Goal: Task Accomplishment & Management: Manage account settings

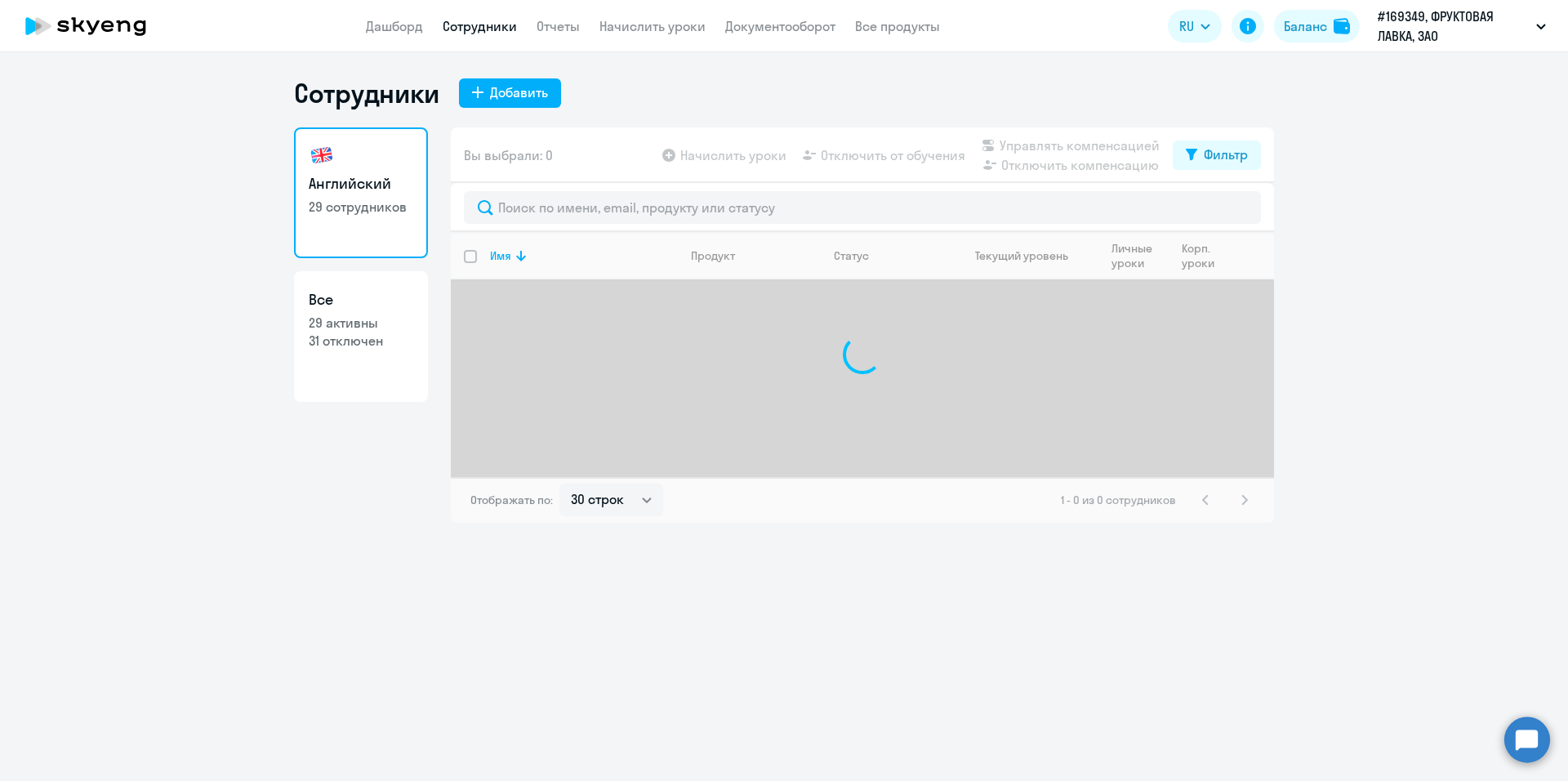
select select "30"
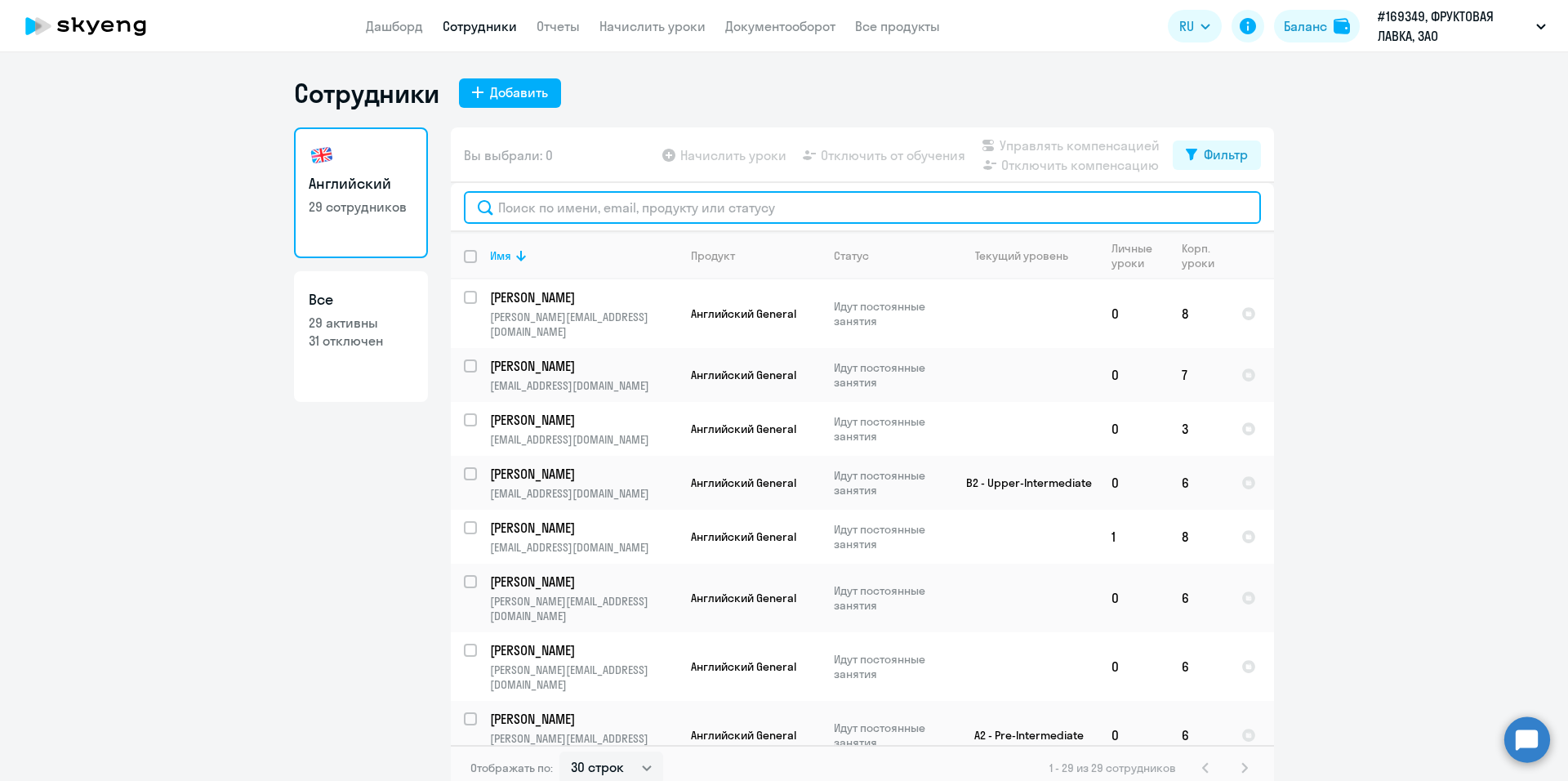
click at [543, 214] on input "text" at bounding box center [863, 208] width 797 height 33
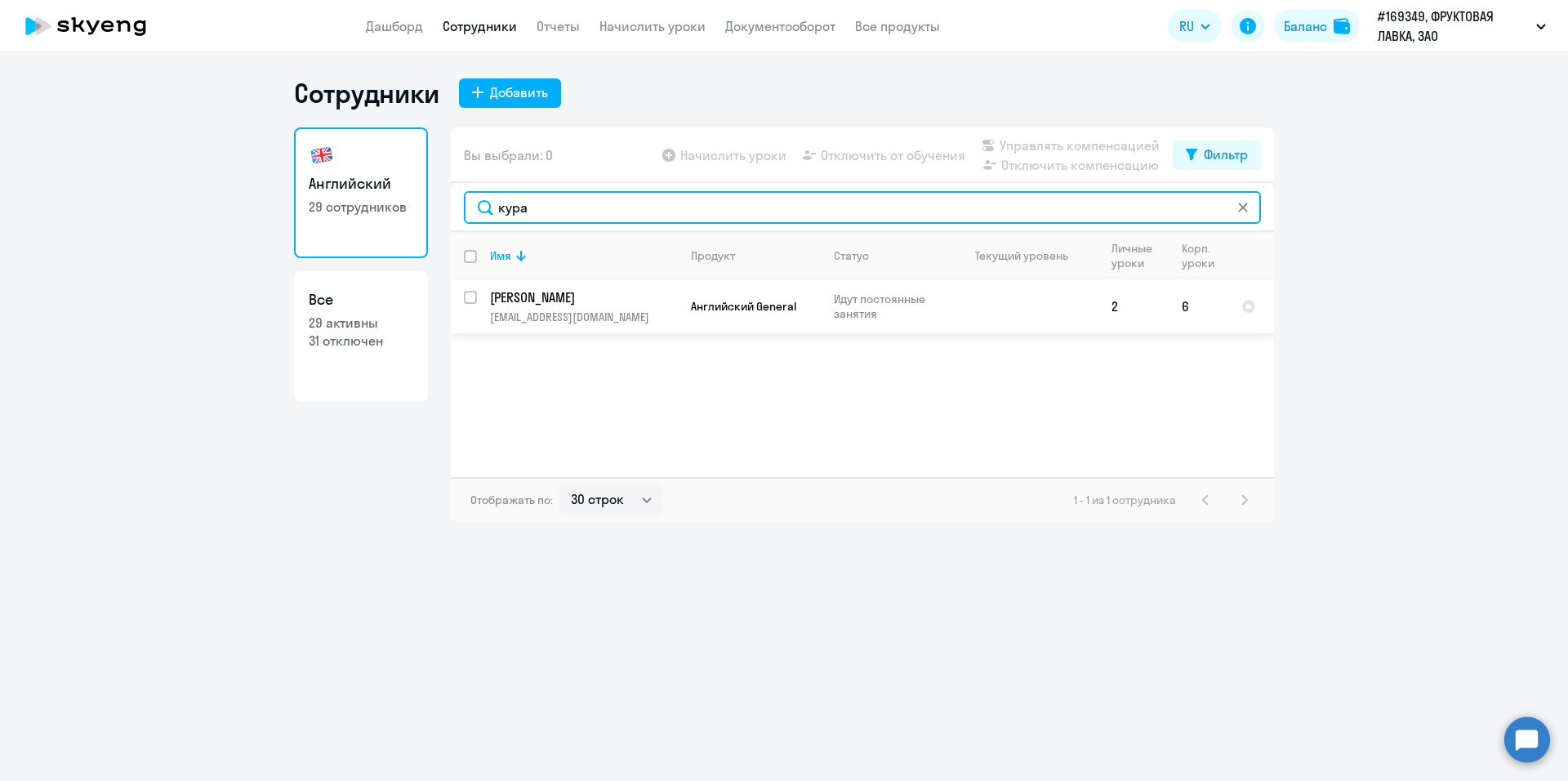
type input "кура"
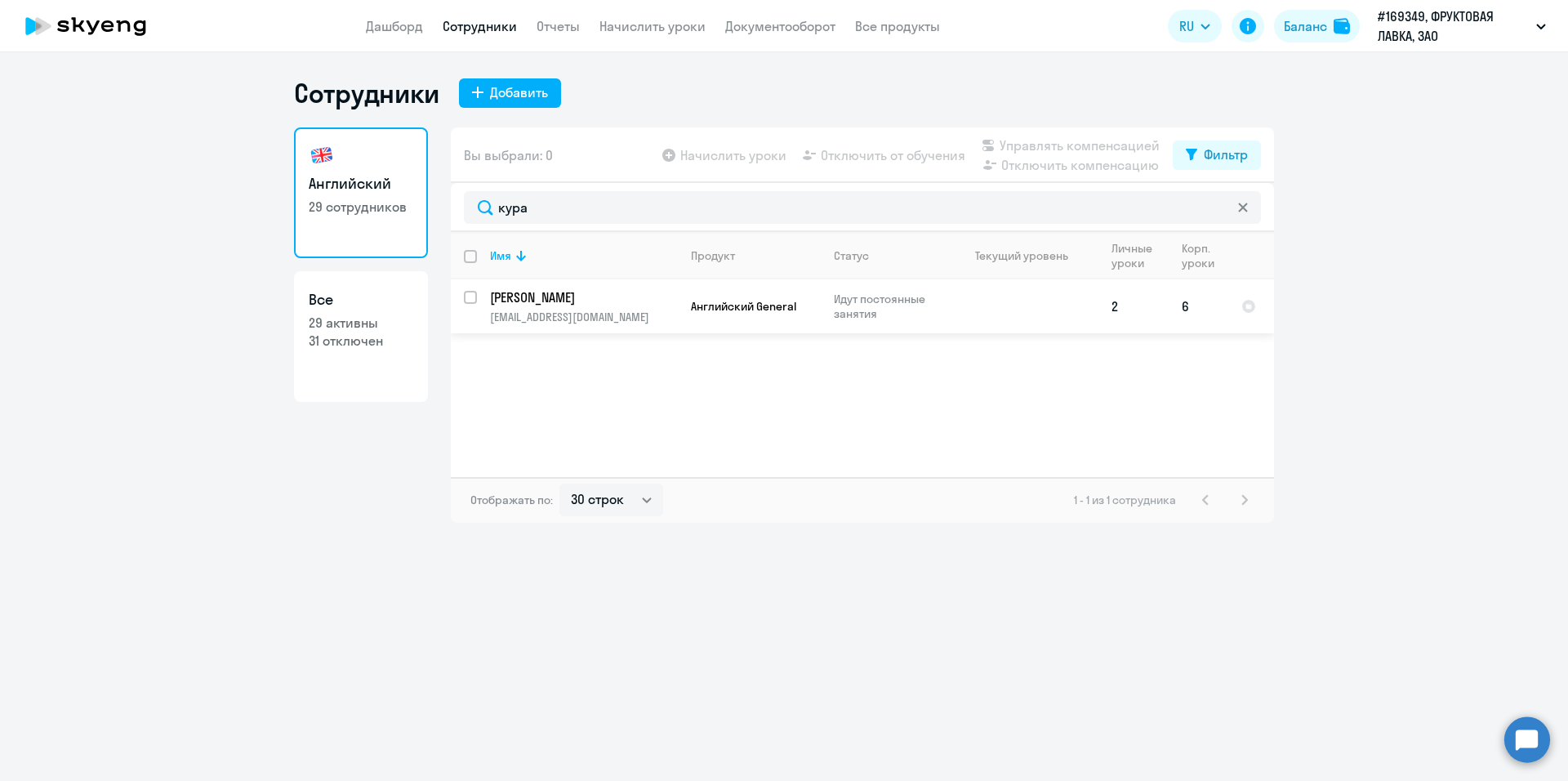
click at [471, 297] on input "select row 40573049" at bounding box center [480, 307] width 33 height 33
checkbox input "true"
click at [1106, 151] on span "Управлять компенсацией" at bounding box center [1079, 146] width 160 height 20
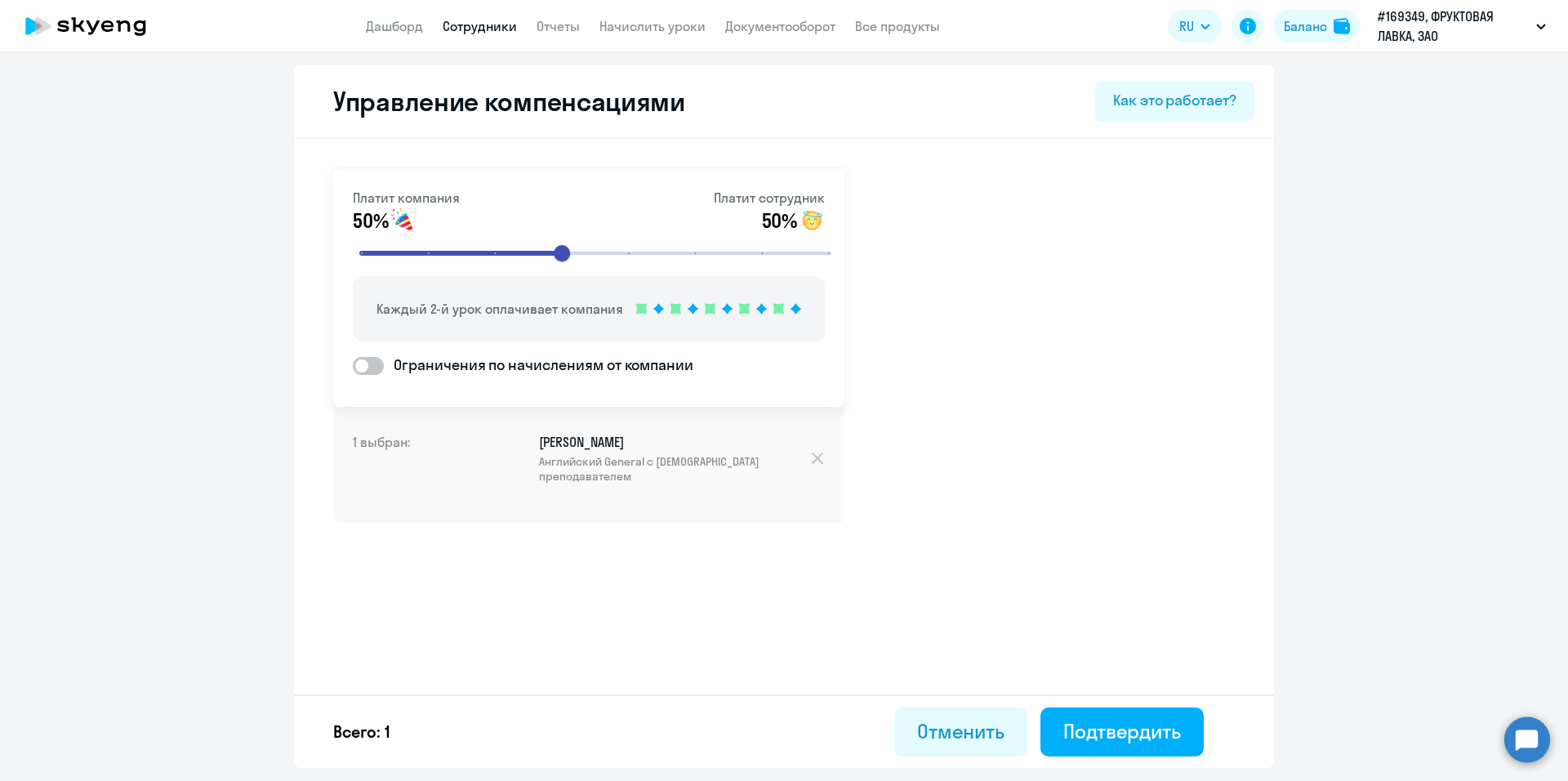
select select "30"
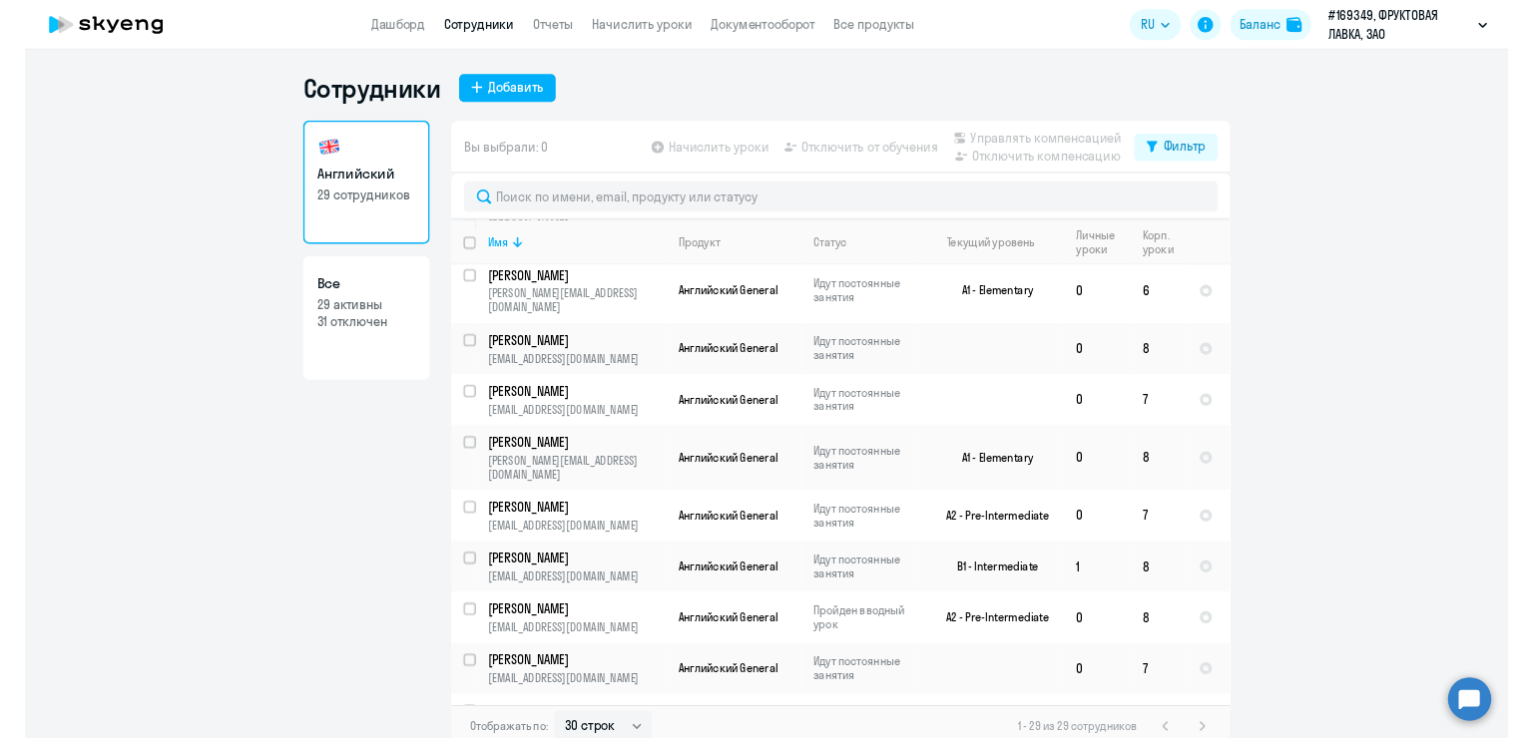
scroll to position [1341, 0]
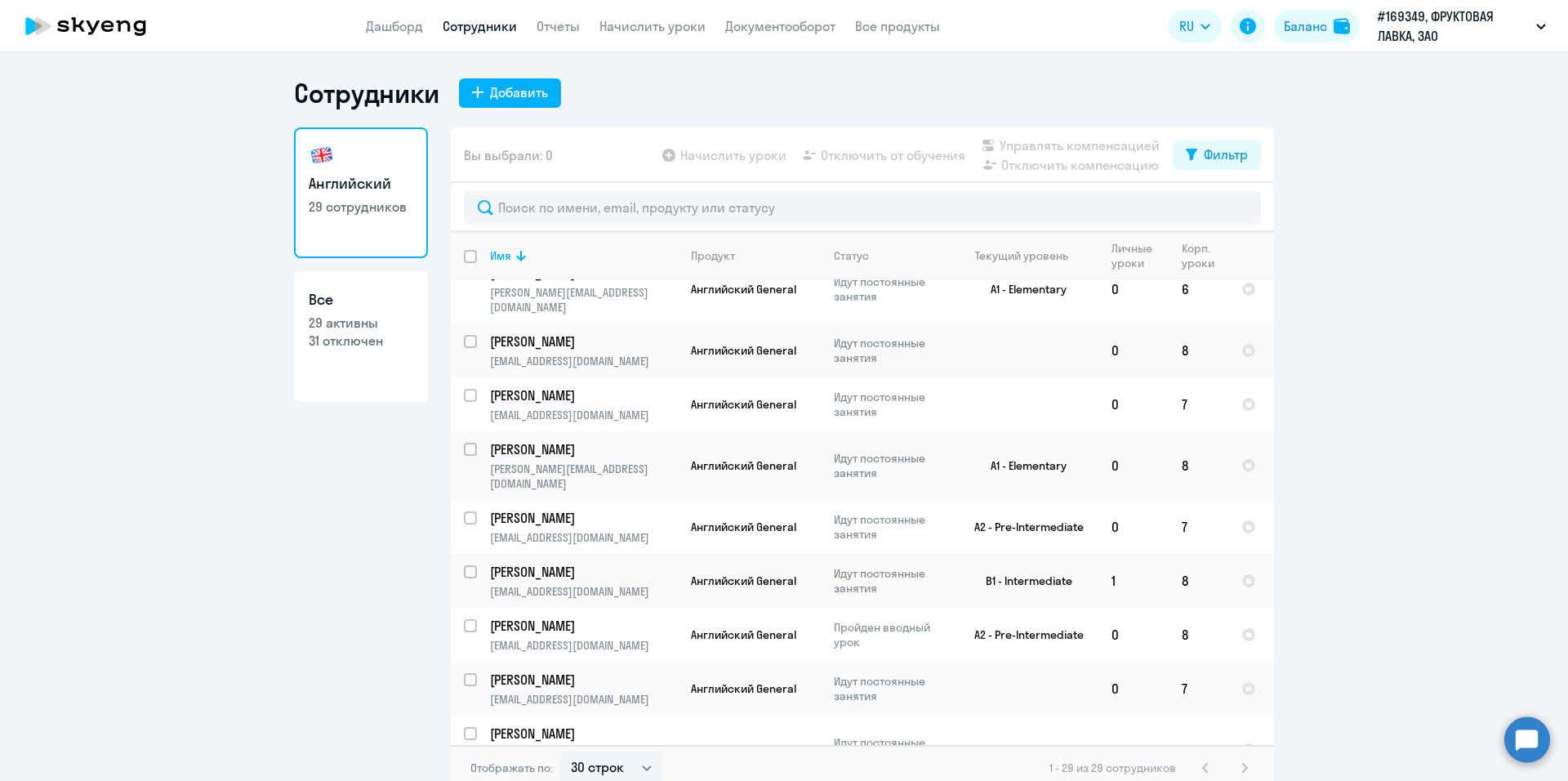
checkbox input "true"
click at [1032, 137] on span "Управлять компенсацией" at bounding box center [1079, 146] width 160 height 20
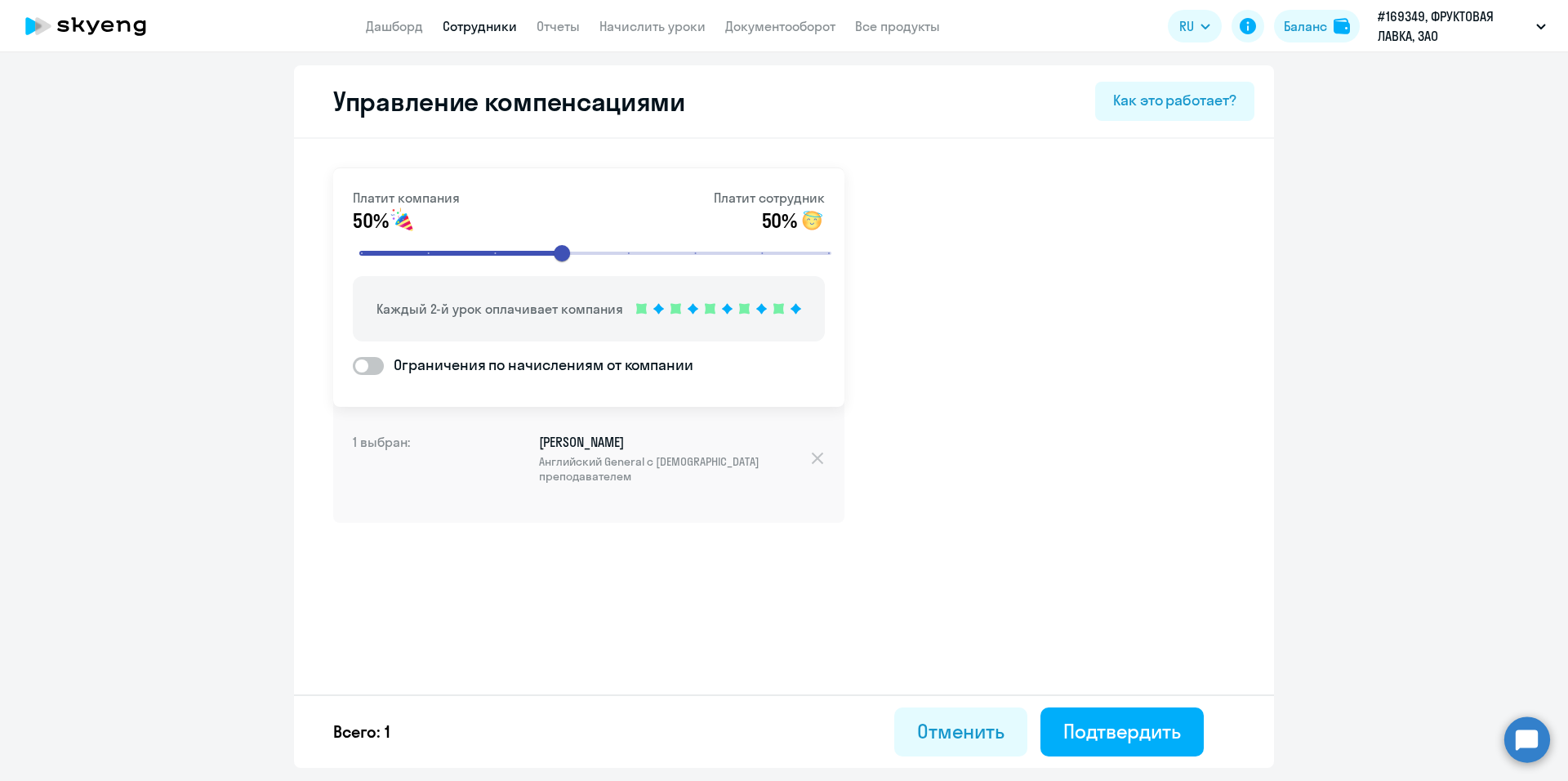
select select "30"
